Goal: Check status: Check status

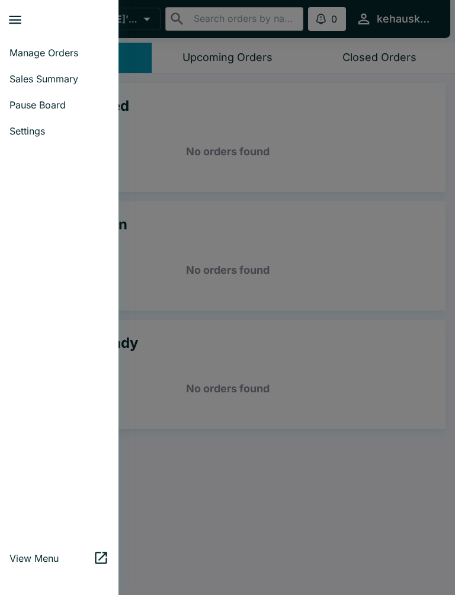
click at [80, 79] on span "Sales Summary" at bounding box center [59, 79] width 100 height 12
select select "03:00"
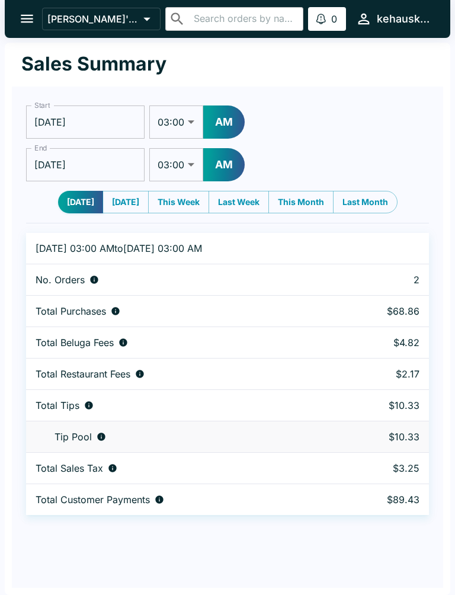
click at [23, 1] on div "[PERSON_NAME]'s Kitchen ​ ​ 0 Alerts kehauskitchen" at bounding box center [228, 19] width 446 height 38
click at [22, 1] on div "[PERSON_NAME]'s Kitchen ​ ​ 0 Alerts kehauskitchen" at bounding box center [228, 19] width 446 height 38
click at [22, 14] on icon "open drawer" at bounding box center [27, 19] width 16 height 16
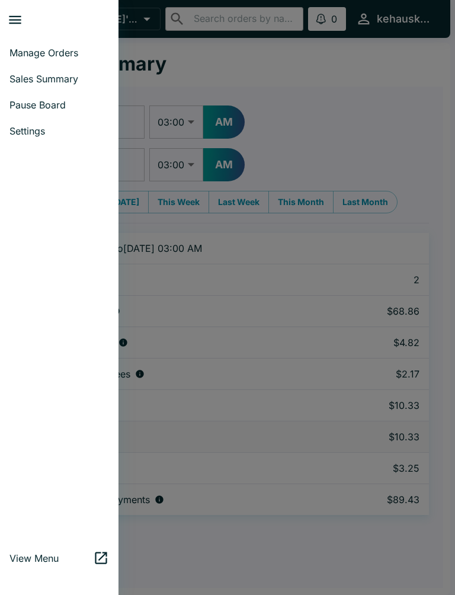
click at [66, 83] on span "Sales Summary" at bounding box center [59, 79] width 100 height 12
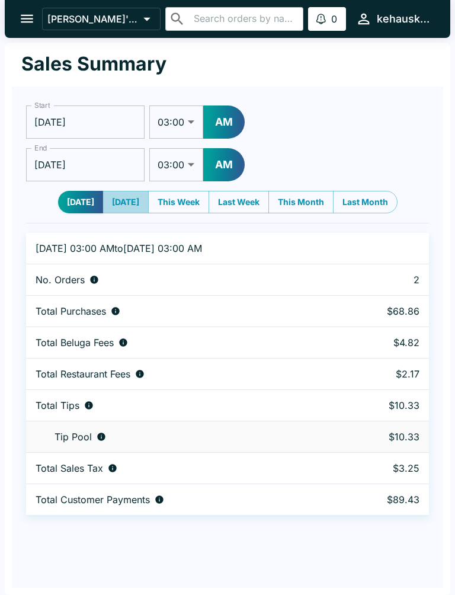
click at [126, 209] on button "[DATE]" at bounding box center [126, 202] width 46 height 23
type input "[DATE]"
click at [74, 203] on button "[DATE]" at bounding box center [81, 202] width 46 height 23
type input "[DATE]"
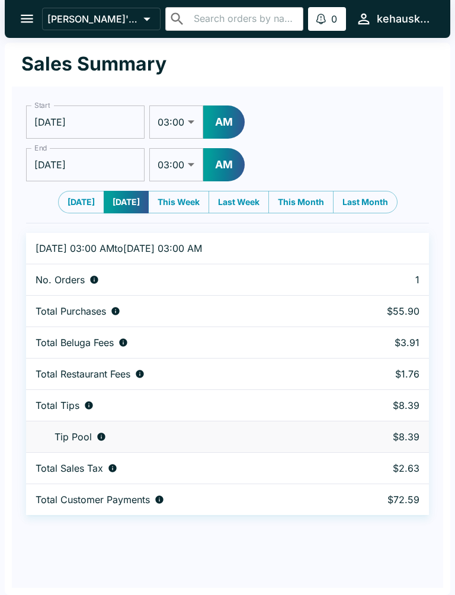
type input "[DATE]"
click at [81, 205] on button "[DATE]" at bounding box center [80, 202] width 45 height 23
click at [30, 22] on icon "open drawer" at bounding box center [27, 19] width 12 height 8
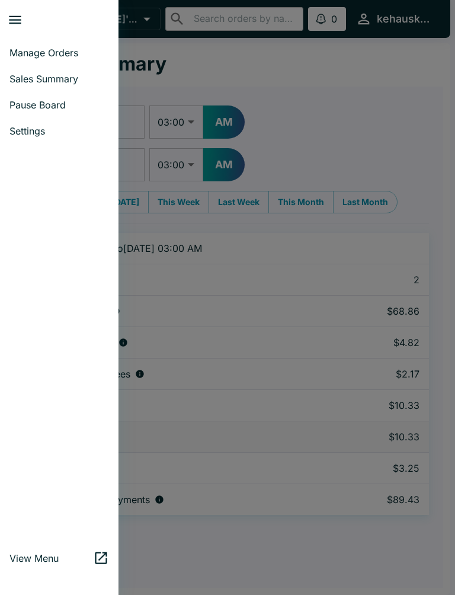
click at [75, 48] on span "Manage Orders" at bounding box center [59, 53] width 100 height 12
